Goal: Information Seeking & Learning: Learn about a topic

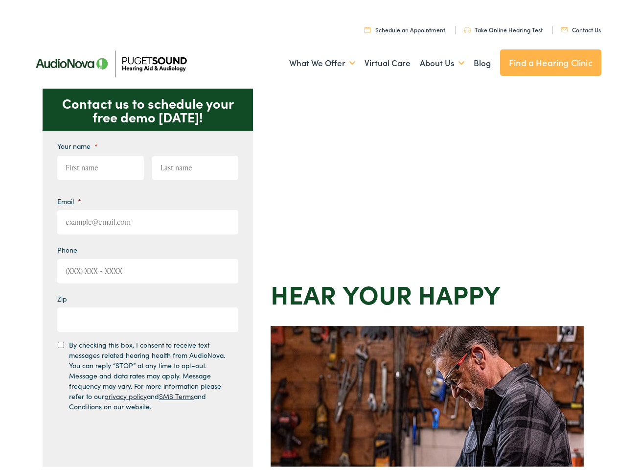
click at [309, 235] on div "Contact us to schedule your free demo today! Give us a call 888-480-2052 Email …" at bounding box center [313, 426] width 626 height 681
click at [313, 60] on link "What We Offer" at bounding box center [322, 60] width 66 height 36
click at [432, 60] on link "About Us" at bounding box center [442, 60] width 45 height 36
